Goal: Task Accomplishment & Management: Manage account settings

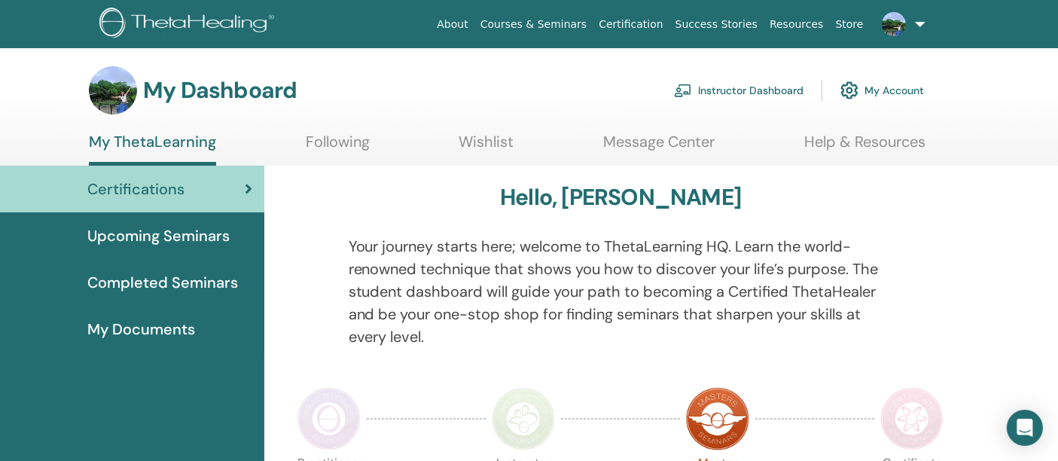
click at [754, 89] on link "Instructor Dashboard" at bounding box center [738, 90] width 129 height 33
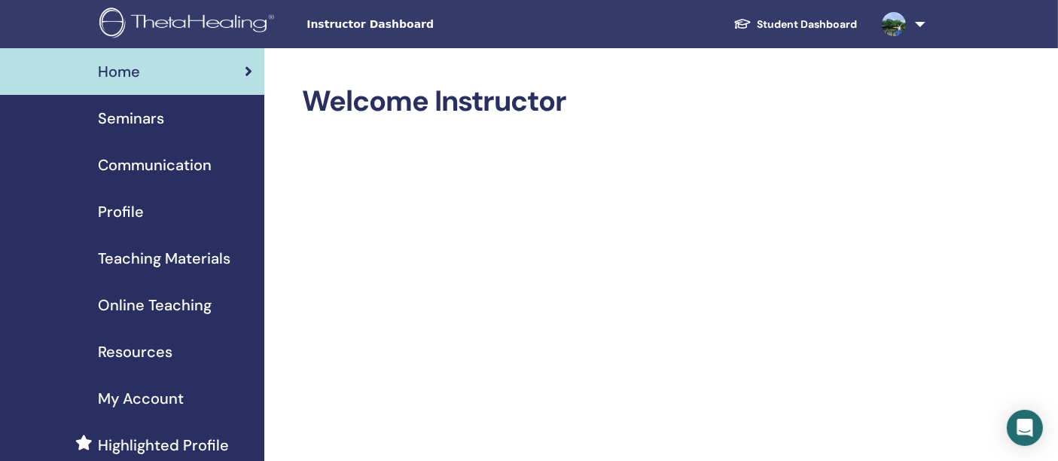
click at [163, 114] on div "Seminars" at bounding box center [132, 118] width 240 height 23
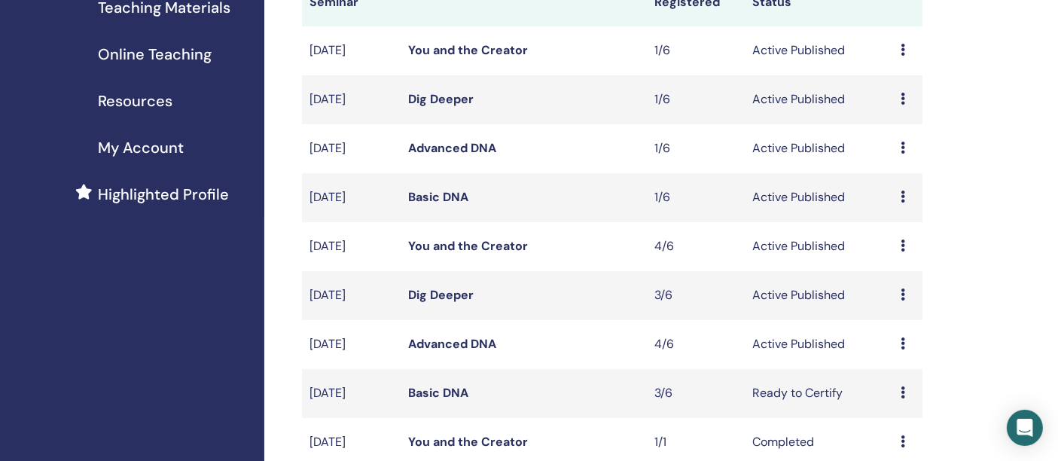
scroll to position [418, 0]
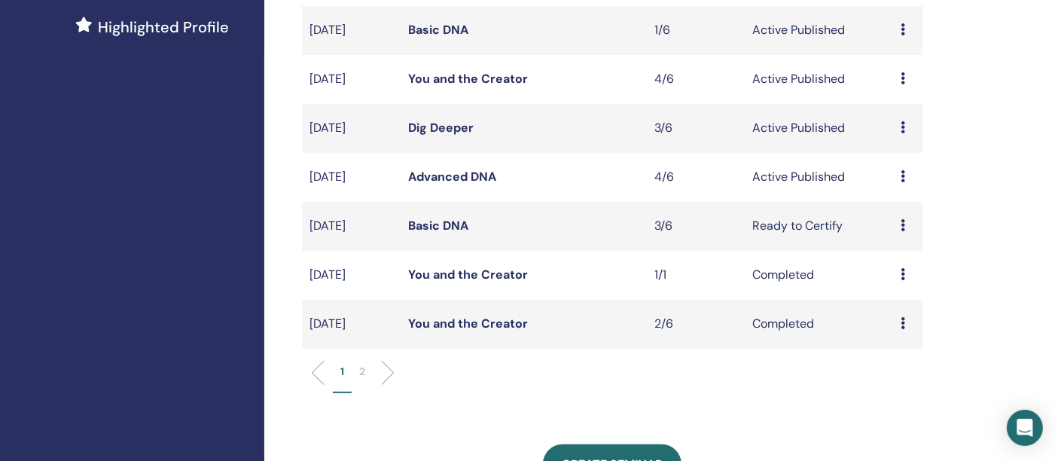
click at [368, 369] on li "2" at bounding box center [362, 378] width 21 height 29
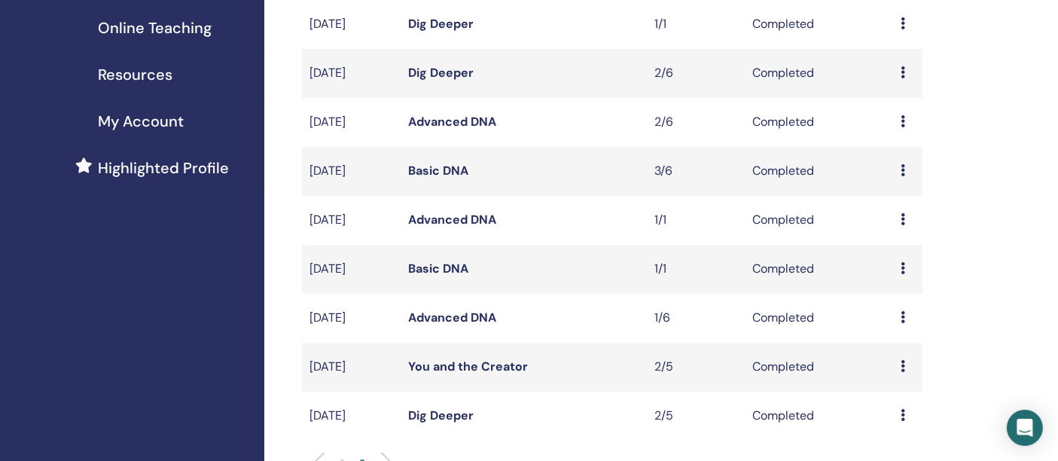
scroll to position [251, 0]
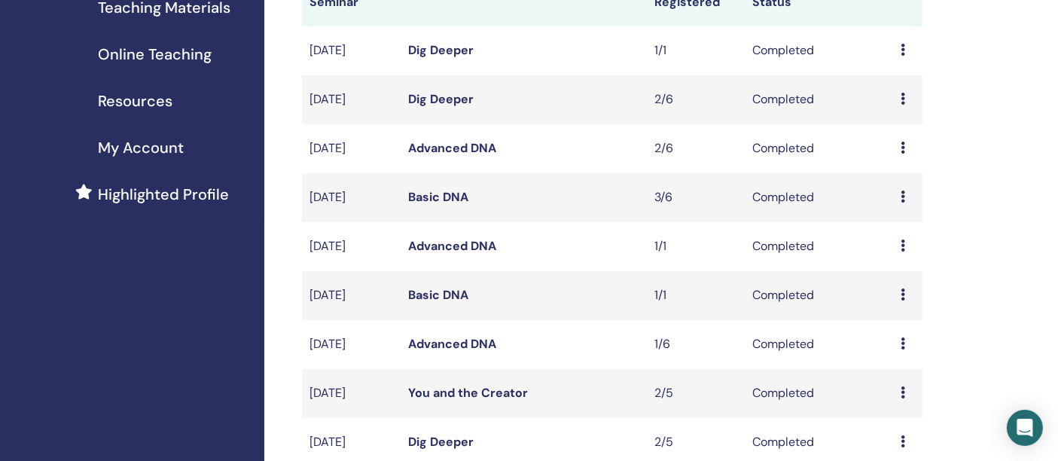
click at [906, 151] on div "Preview Attendees" at bounding box center [907, 148] width 14 height 18
click at [903, 186] on link "Attendees" at bounding box center [904, 186] width 57 height 16
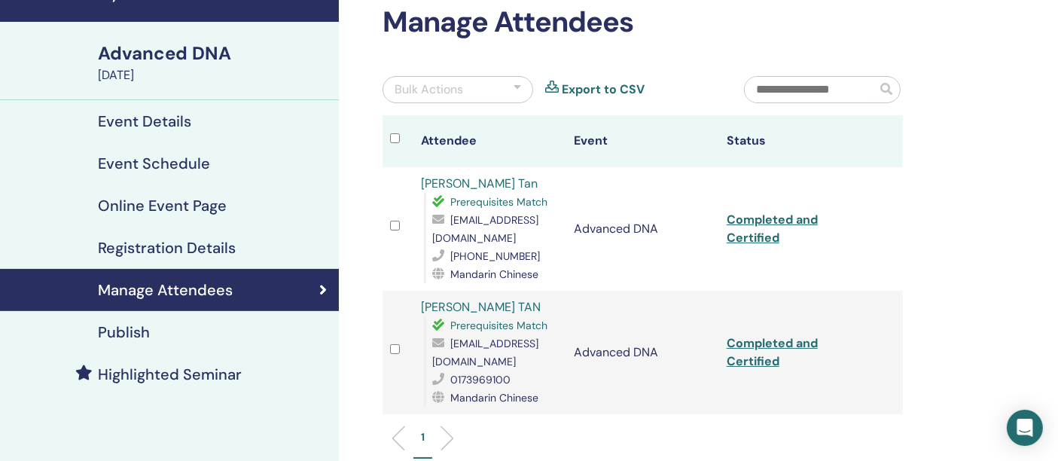
scroll to position [167, 0]
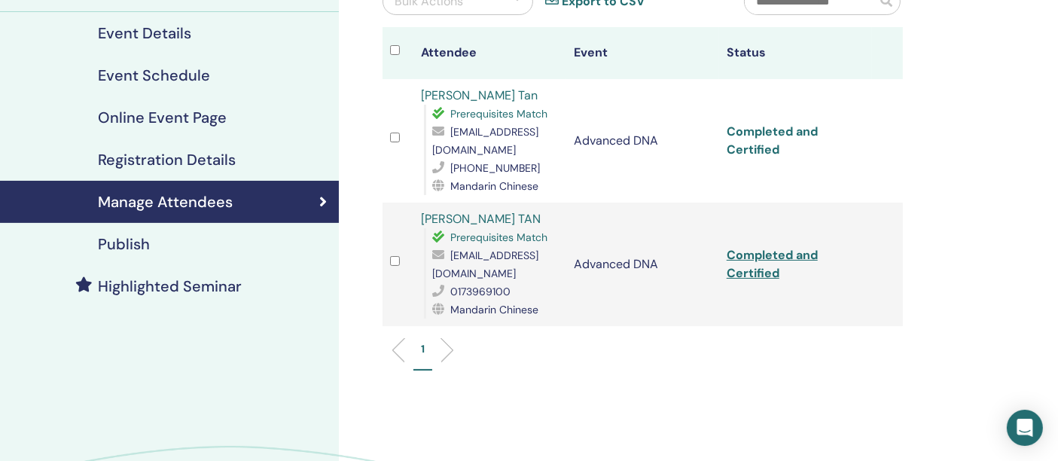
click at [765, 134] on link "Completed and Certified" at bounding box center [772, 140] width 91 height 34
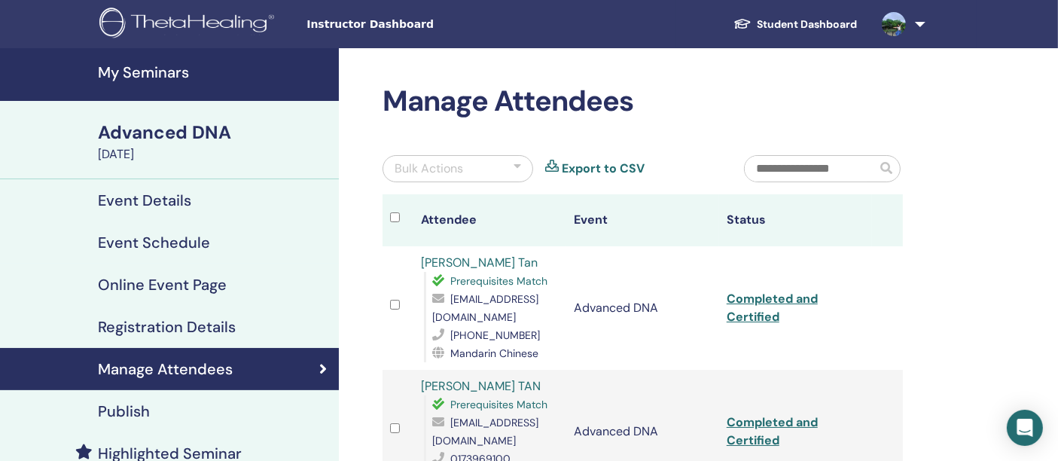
click at [200, 362] on h4 "Manage Attendees" at bounding box center [165, 369] width 135 height 18
click at [183, 74] on h4 "My Seminars" at bounding box center [214, 72] width 232 height 18
